Goal: Transaction & Acquisition: Purchase product/service

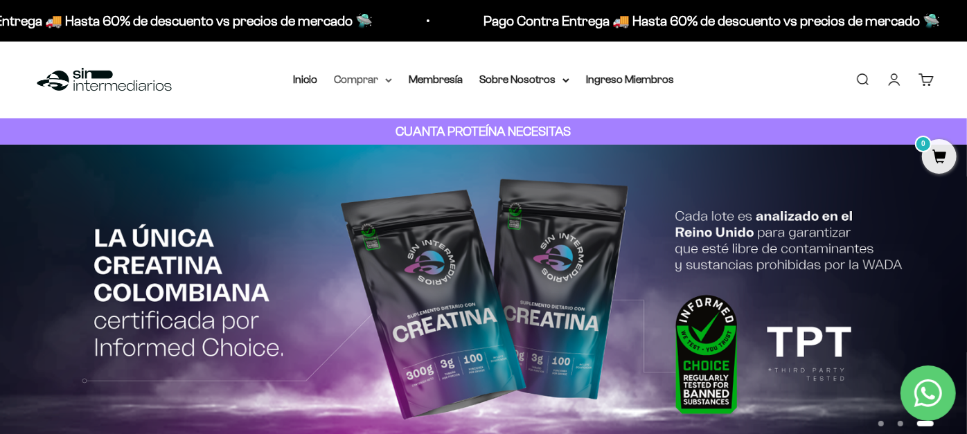
click at [368, 81] on summary "Comprar" at bounding box center [363, 80] width 58 height 18
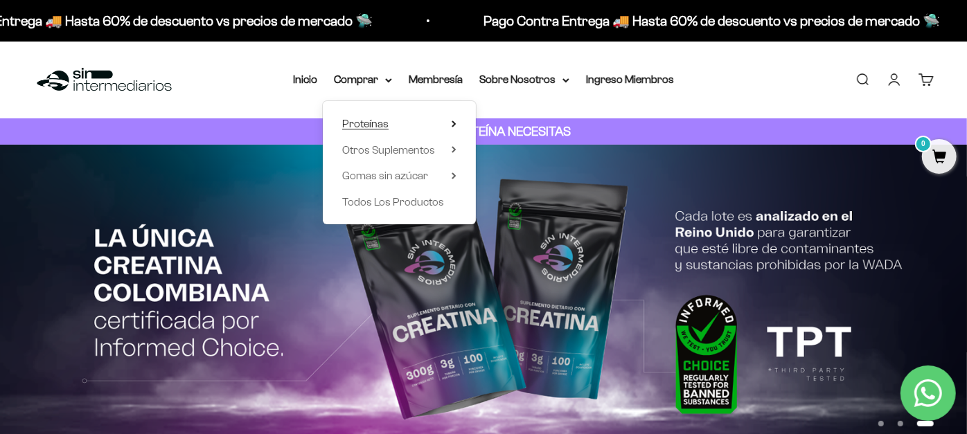
click at [379, 123] on summary "Proteínas" at bounding box center [399, 124] width 114 height 18
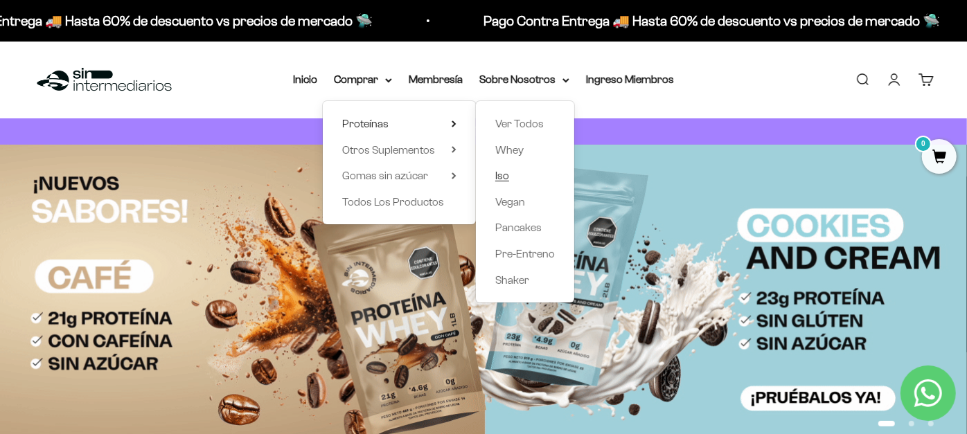
click at [505, 180] on link "Iso" at bounding box center [525, 176] width 60 height 18
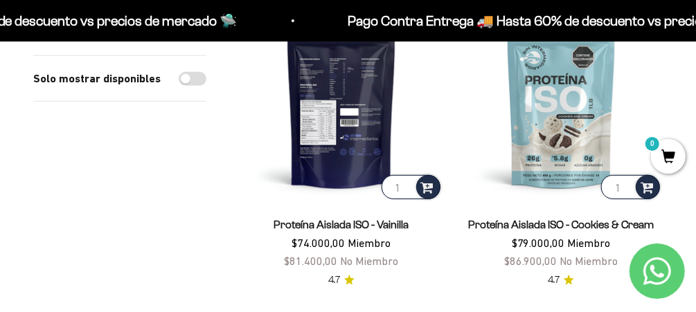
scroll to position [201, 0]
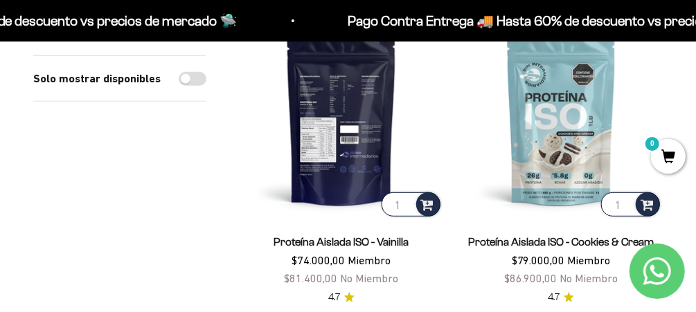
click at [330, 125] on img at bounding box center [342, 119] width 204 height 204
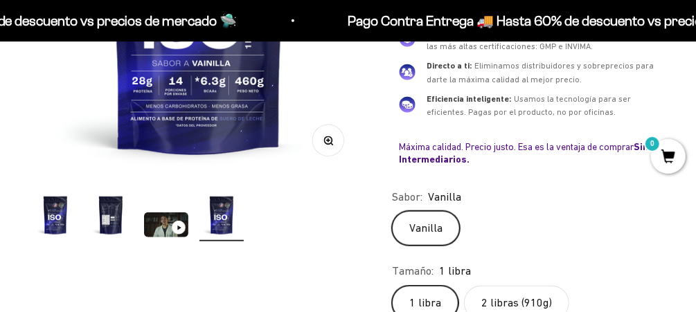
click at [108, 220] on img "Ir al artículo 2" at bounding box center [111, 215] width 44 height 44
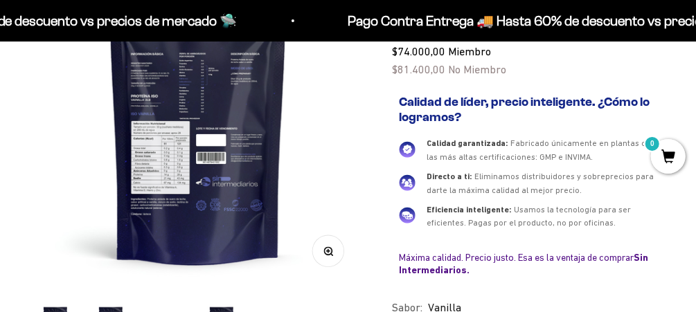
scroll to position [0, 339]
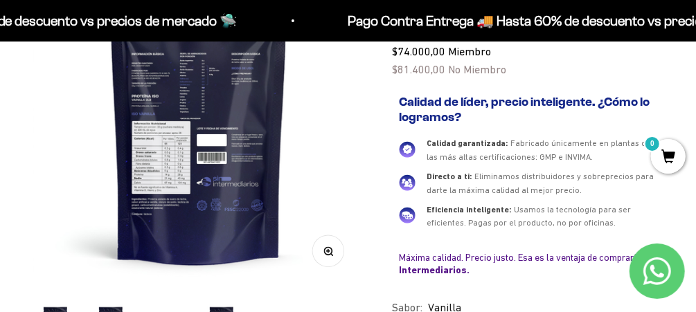
click at [190, 170] on img at bounding box center [198, 121] width 331 height 331
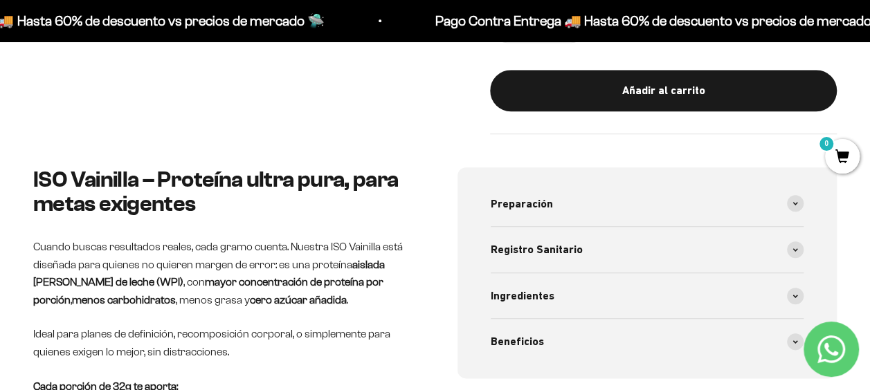
scroll to position [568, 0]
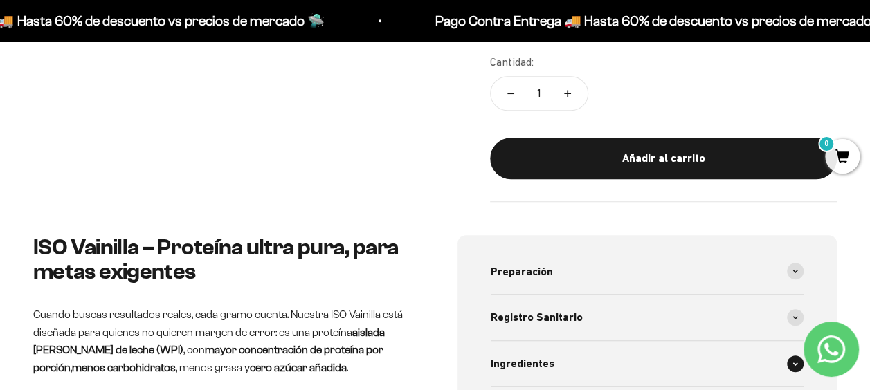
click at [695, 312] on div "Ingredientes" at bounding box center [648, 364] width 314 height 46
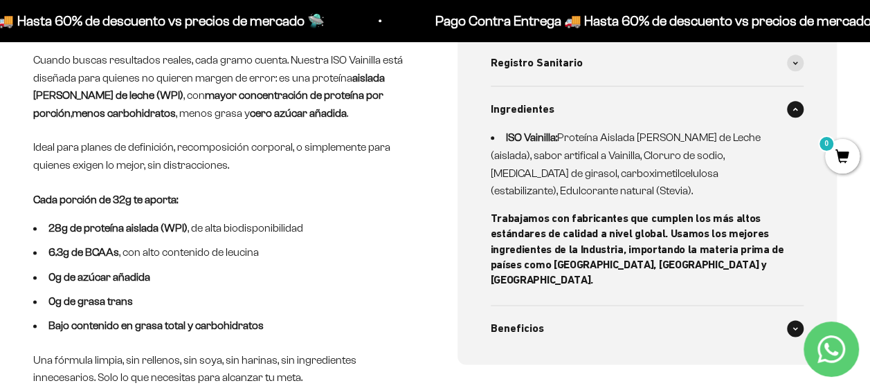
scroll to position [845, 0]
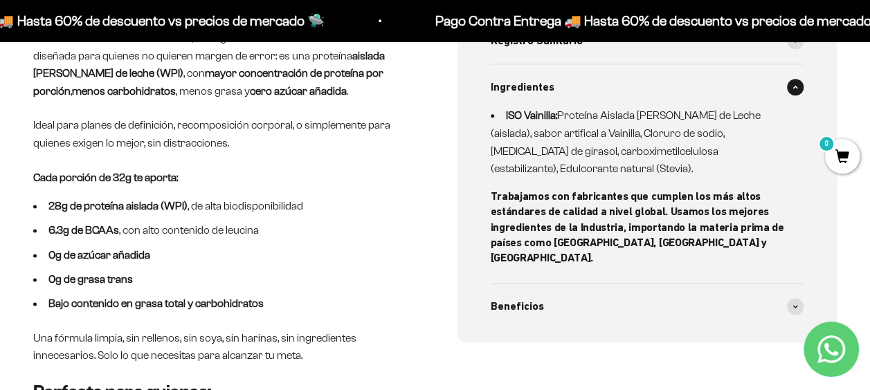
click at [568, 109] on li "ISO Vainilla: Proteína Aislada [PERSON_NAME] de Leche (aislada), sabor artifica…" at bounding box center [639, 142] width 297 height 71
click at [566, 109] on li "ISO Vainilla: Proteína Aislada [PERSON_NAME] de Leche (aislada), sabor artifica…" at bounding box center [639, 142] width 297 height 71
click at [695, 134] on li "ISO Vainilla: Proteína Aislada [PERSON_NAME] de Leche (aislada), sabor artifica…" at bounding box center [639, 142] width 297 height 71
drag, startPoint x: 495, startPoint y: 127, endPoint x: 589, endPoint y: 130, distance: 93.5
click at [589, 130] on li "ISO Vainilla: Proteína Aislada [PERSON_NAME] de Leche (aislada), sabor artifica…" at bounding box center [639, 142] width 297 height 71
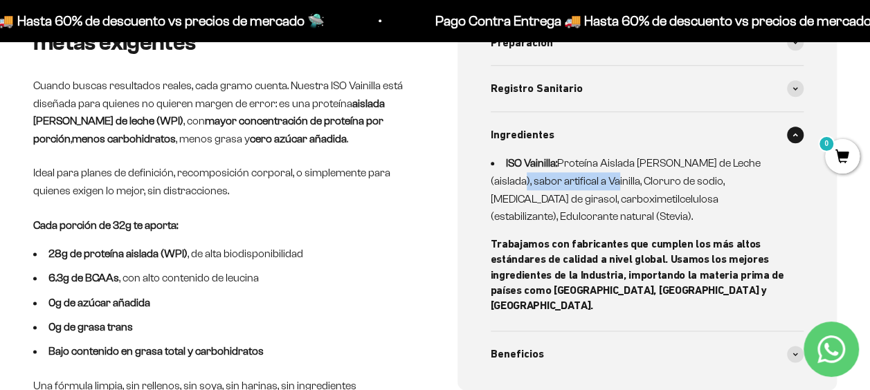
scroll to position [775, 0]
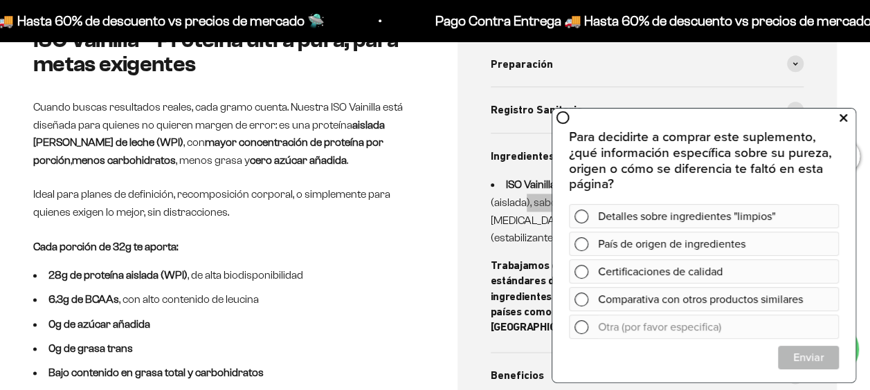
click at [695, 112] on icon at bounding box center [844, 118] width 8 height 18
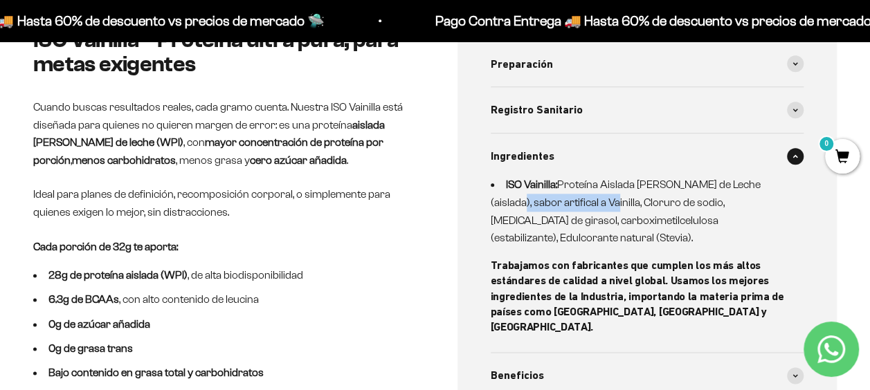
click at [695, 155] on span at bounding box center [795, 156] width 17 height 17
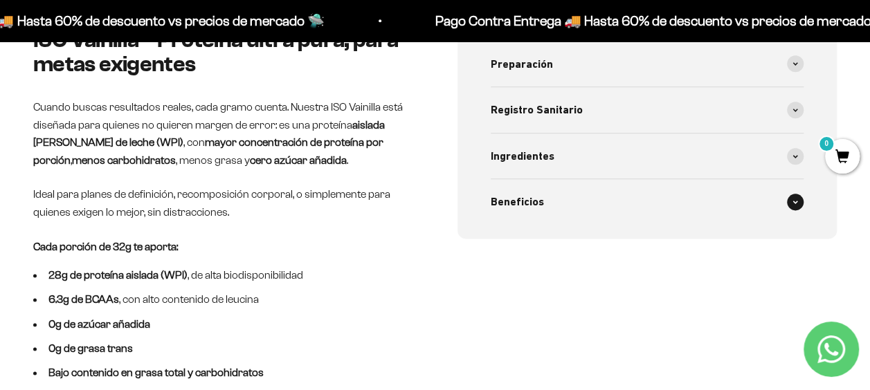
click at [695, 207] on div "Beneficios" at bounding box center [648, 202] width 314 height 46
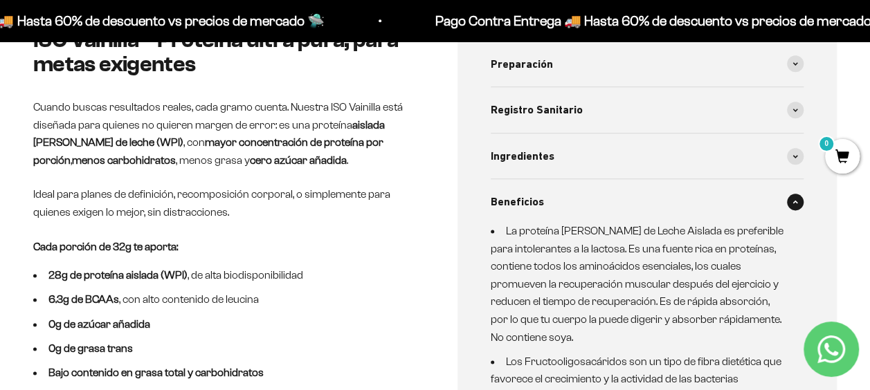
click at [695, 205] on div "Beneficios" at bounding box center [648, 202] width 314 height 46
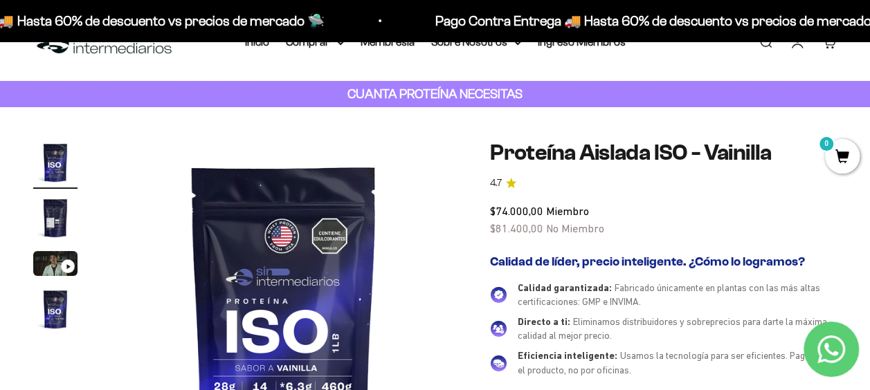
scroll to position [0, 0]
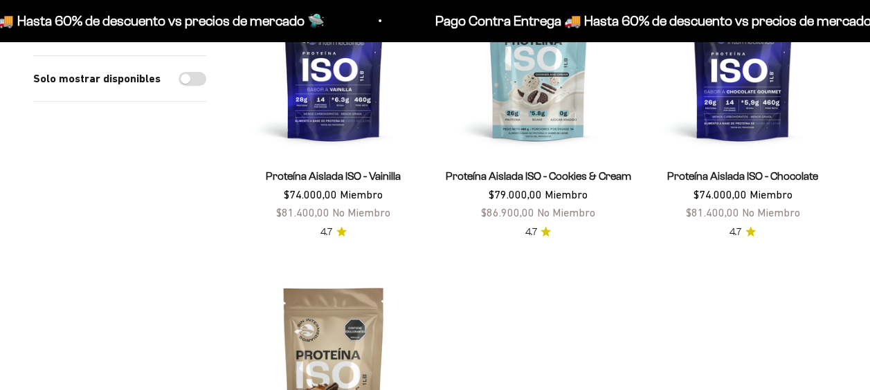
scroll to position [252, 0]
